Goal: Task Accomplishment & Management: Manage account settings

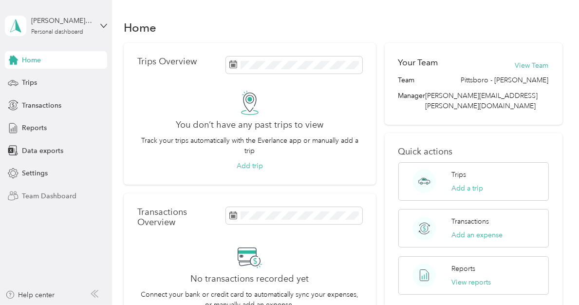
click at [36, 194] on span "Team Dashboard" at bounding box center [49, 196] width 55 height 10
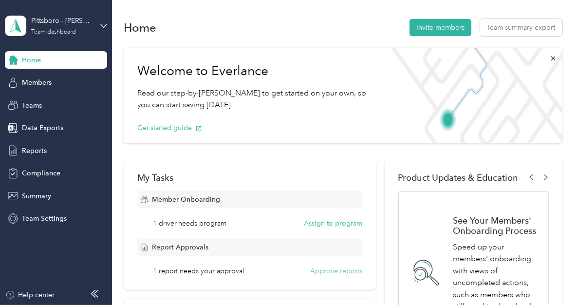
click at [323, 270] on button "Approve reports" at bounding box center [336, 271] width 52 height 10
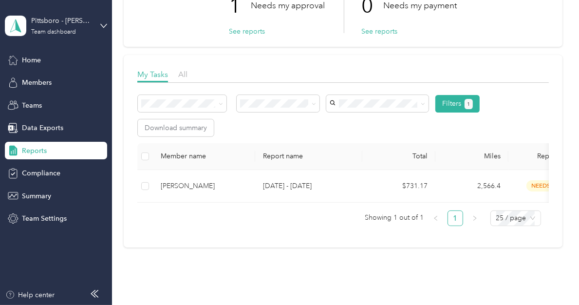
scroll to position [89, 0]
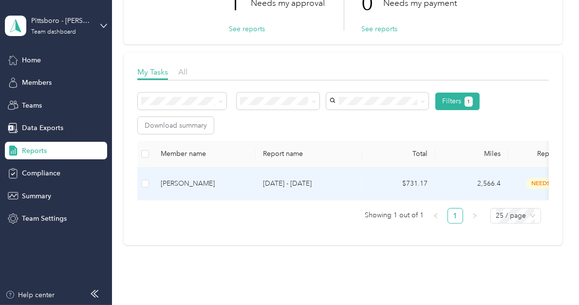
click at [202, 179] on div "[PERSON_NAME]" at bounding box center [204, 183] width 87 height 11
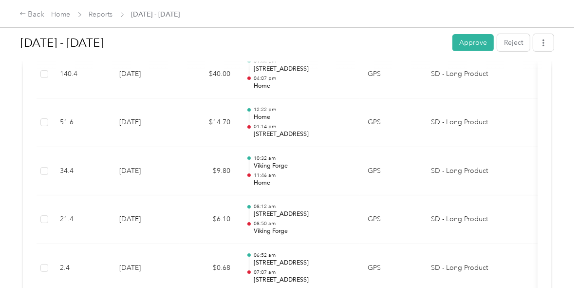
scroll to position [19, 0]
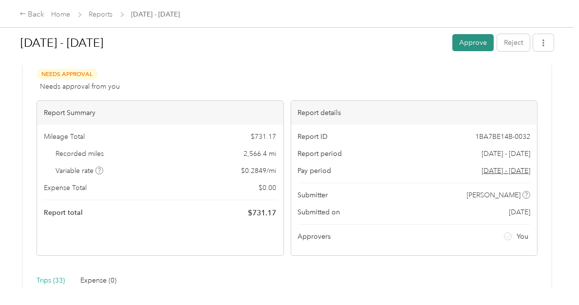
click at [476, 43] on button "Approve" at bounding box center [472, 42] width 41 height 17
